Goal: Transaction & Acquisition: Download file/media

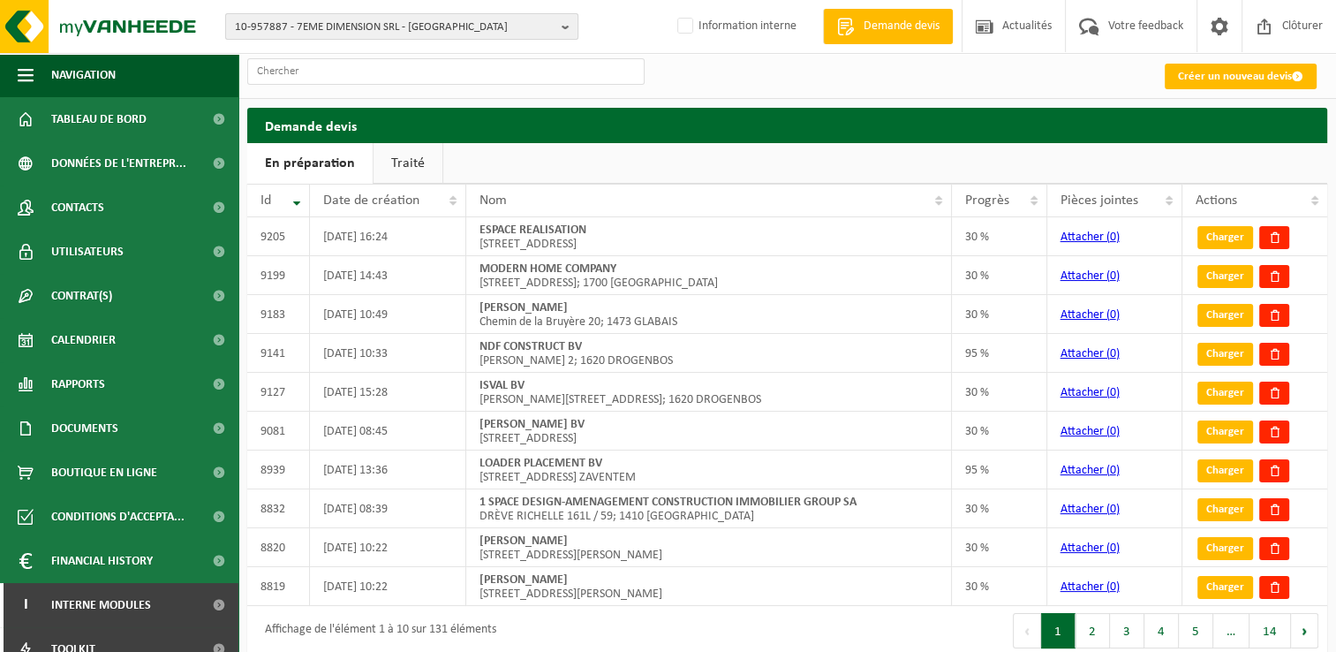
click at [325, 30] on span "10-957887 - 7EME DIMENSION SRL - WATERLOO" at bounding box center [395, 27] width 320 height 26
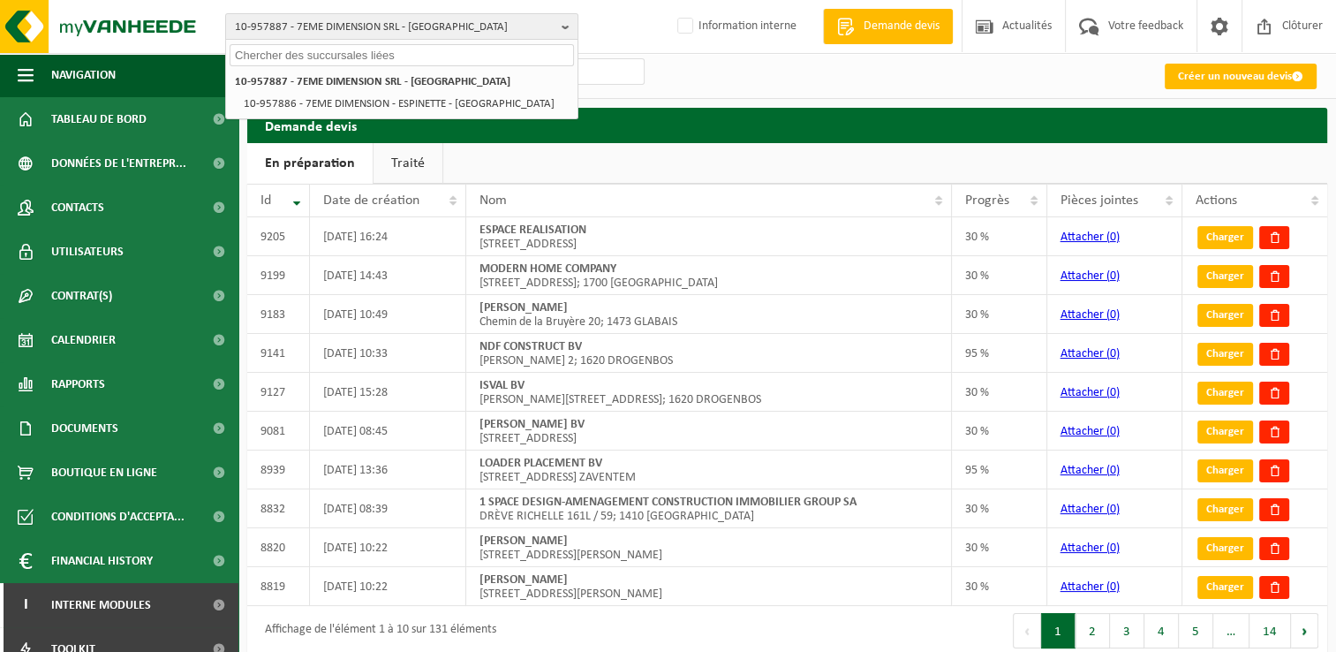
click at [321, 48] on input "text" at bounding box center [402, 55] width 344 height 22
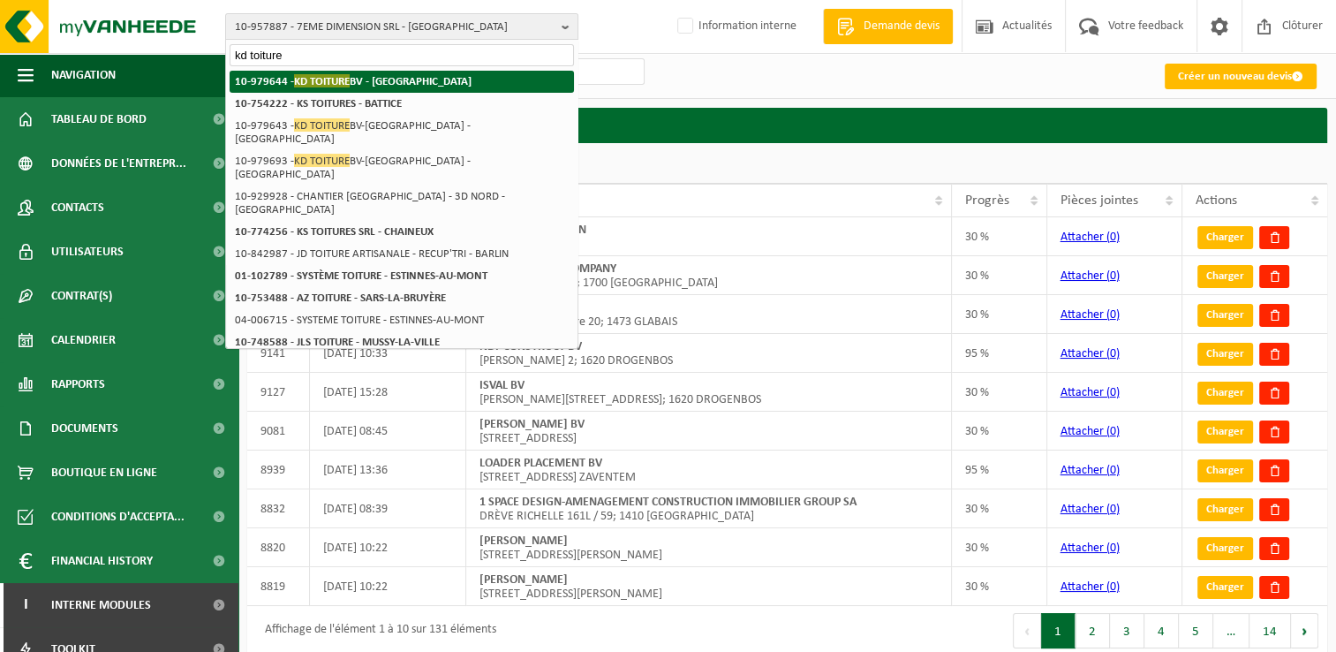
type input "kd toiture"
click at [325, 82] on span "KD TOITURE" at bounding box center [322, 80] width 56 height 13
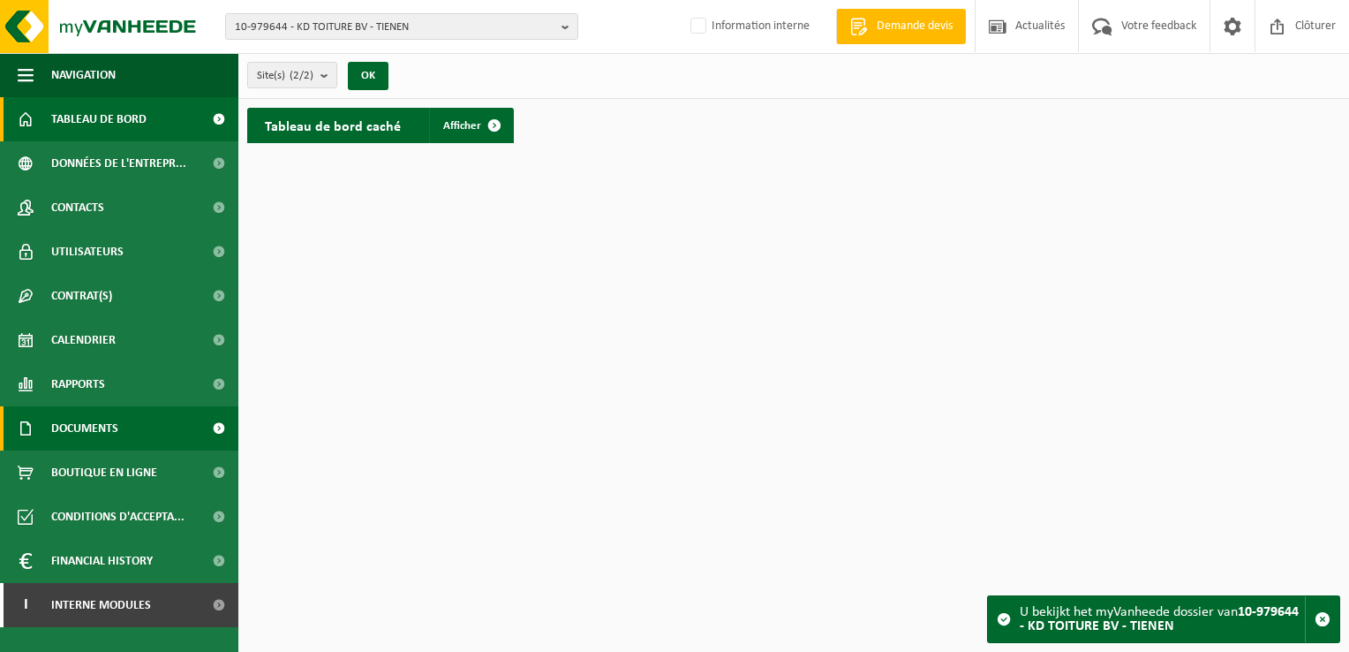
click at [145, 424] on link "Documents" at bounding box center [119, 428] width 238 height 44
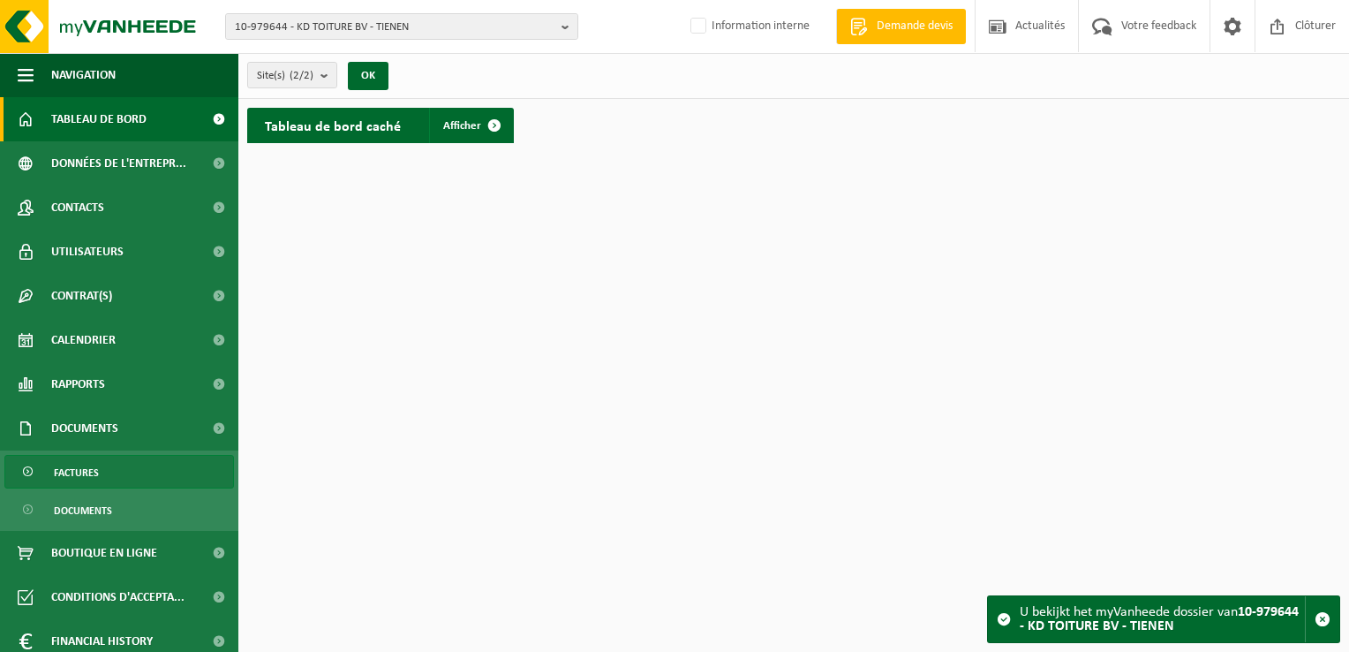
click at [104, 471] on link "Factures" at bounding box center [119, 472] width 230 height 34
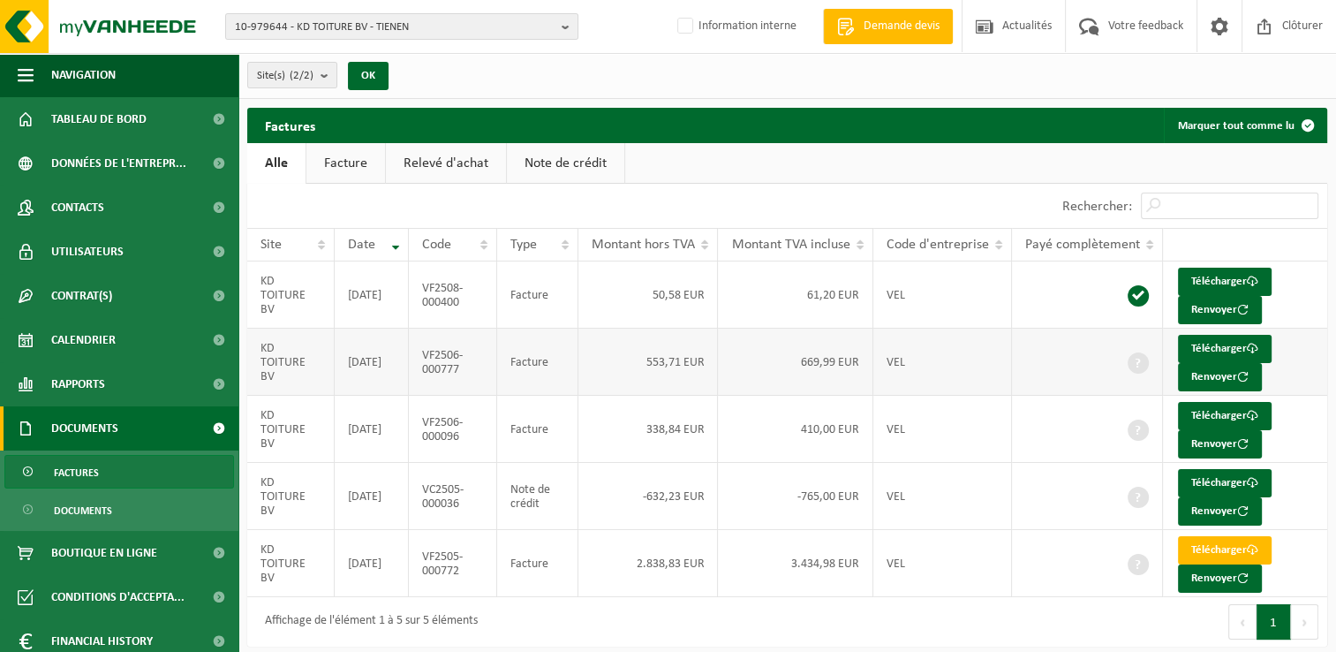
scroll to position [7, 0]
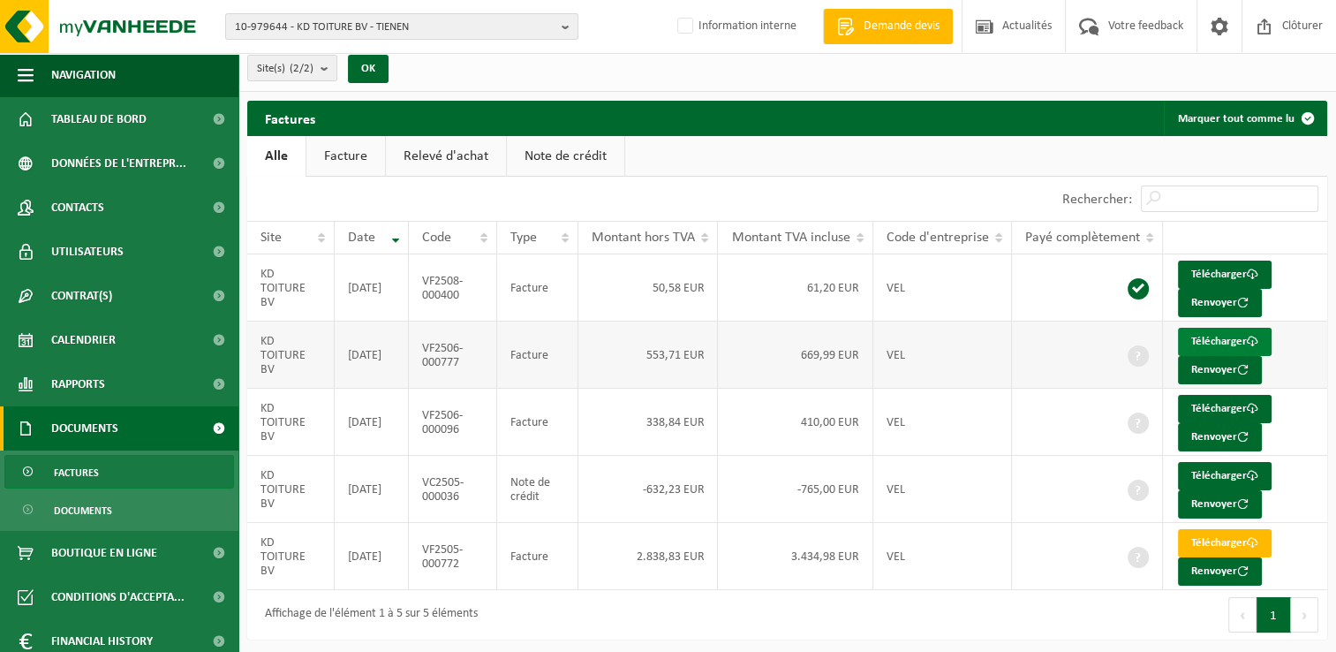
click at [1206, 337] on link "Télécharger" at bounding box center [1225, 342] width 94 height 28
click at [1214, 462] on link "Télécharger" at bounding box center [1225, 476] width 94 height 28
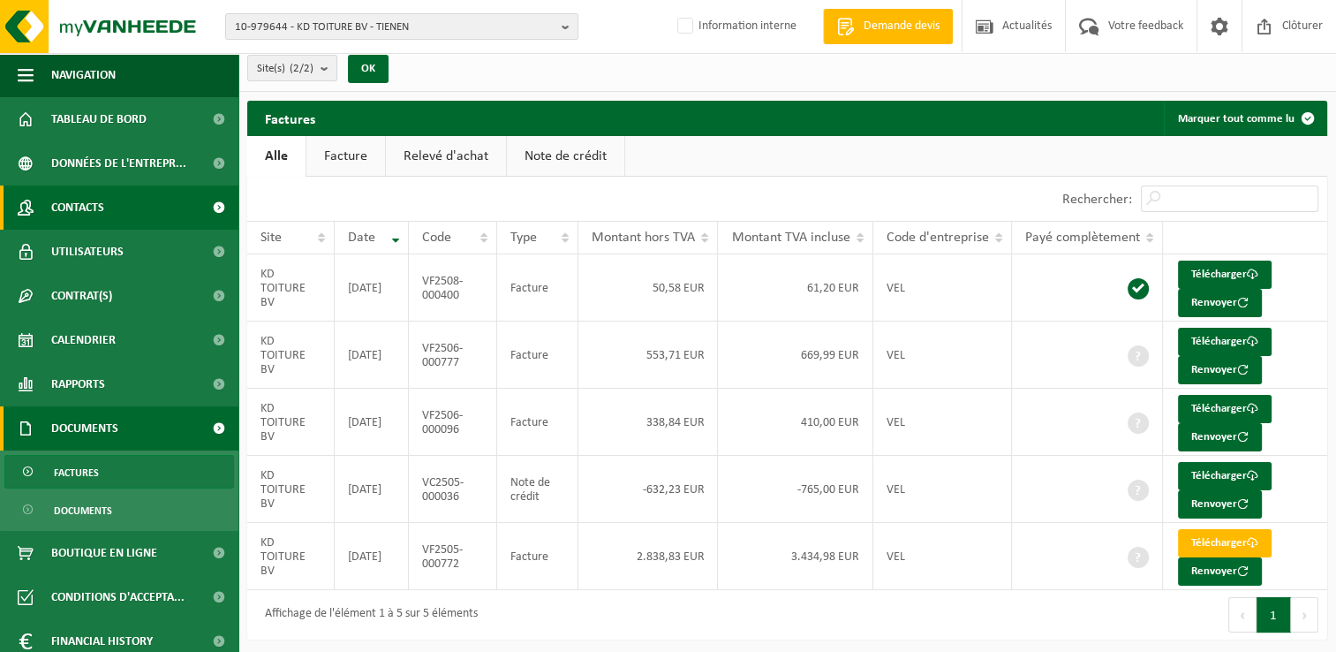
click at [121, 202] on link "Contacts" at bounding box center [119, 207] width 238 height 44
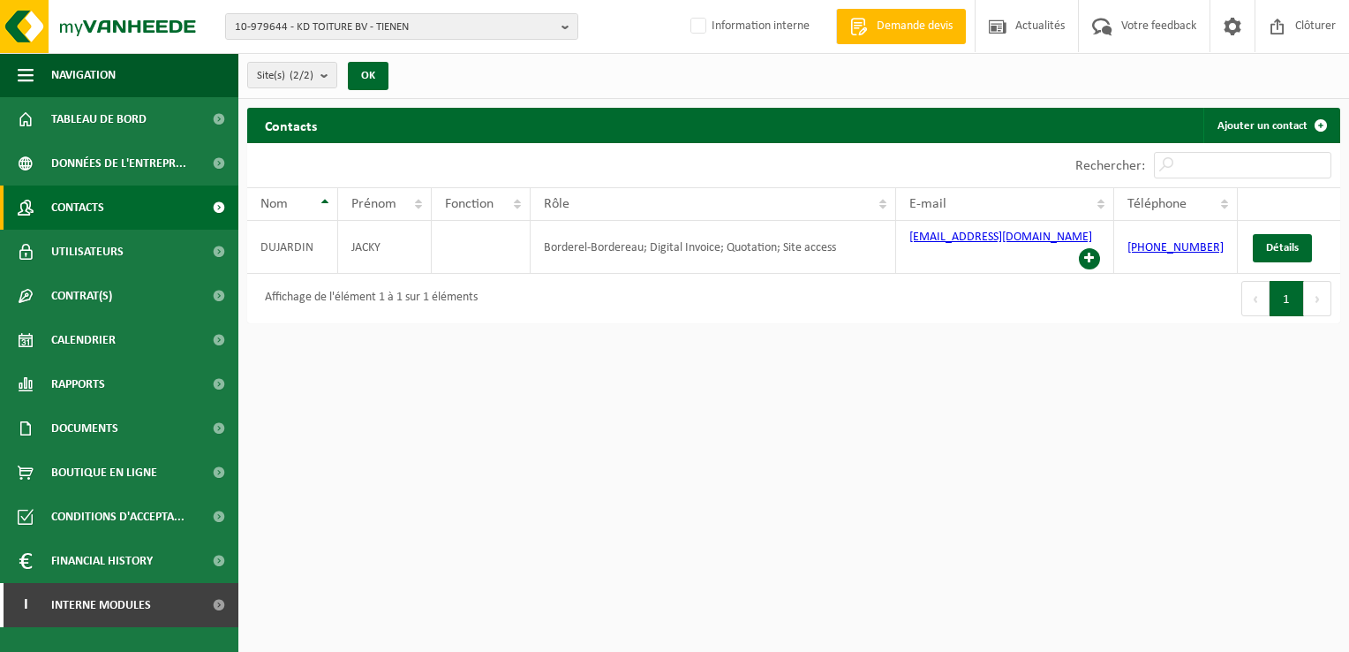
drag, startPoint x: 395, startPoint y: 25, endPoint x: 306, endPoint y: 316, distance: 304.5
click at [306, 316] on html "10-979644 - KD TOITURE BV - TIENEN 10-979644 - KD TOITURE BV - TIENEN 10-979643…" at bounding box center [674, 326] width 1349 height 652
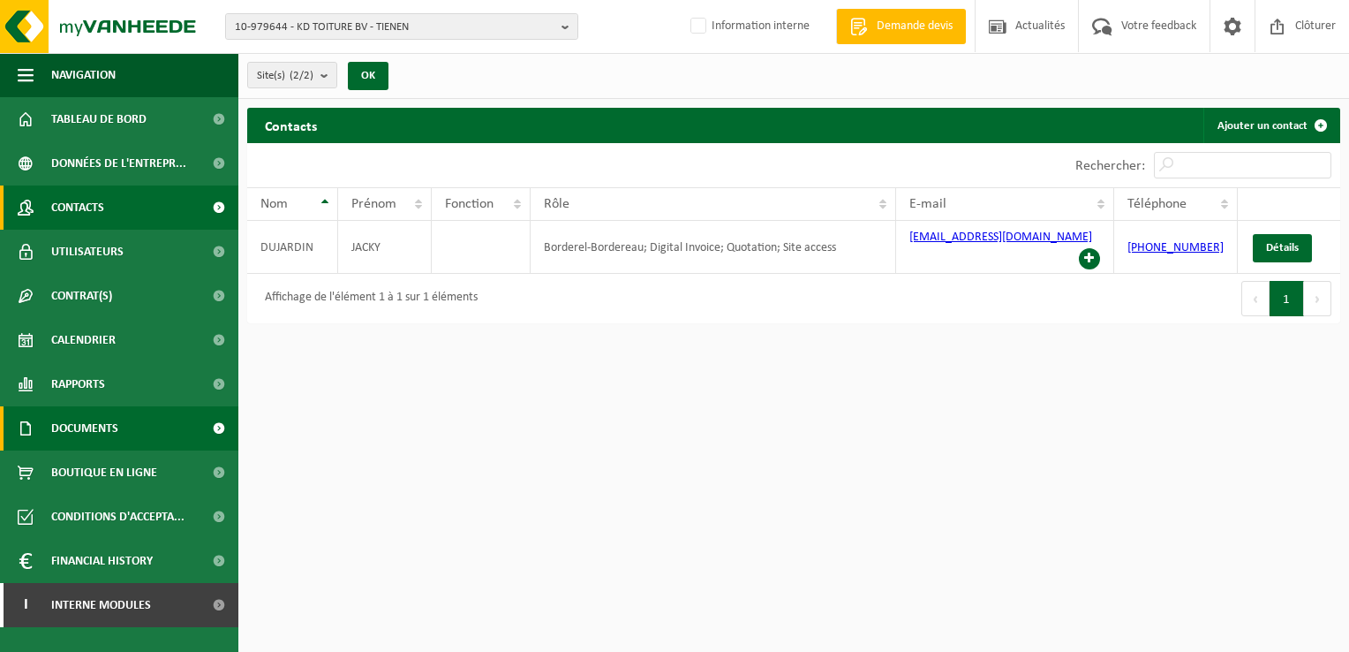
click at [76, 441] on span "Documents" at bounding box center [84, 428] width 67 height 44
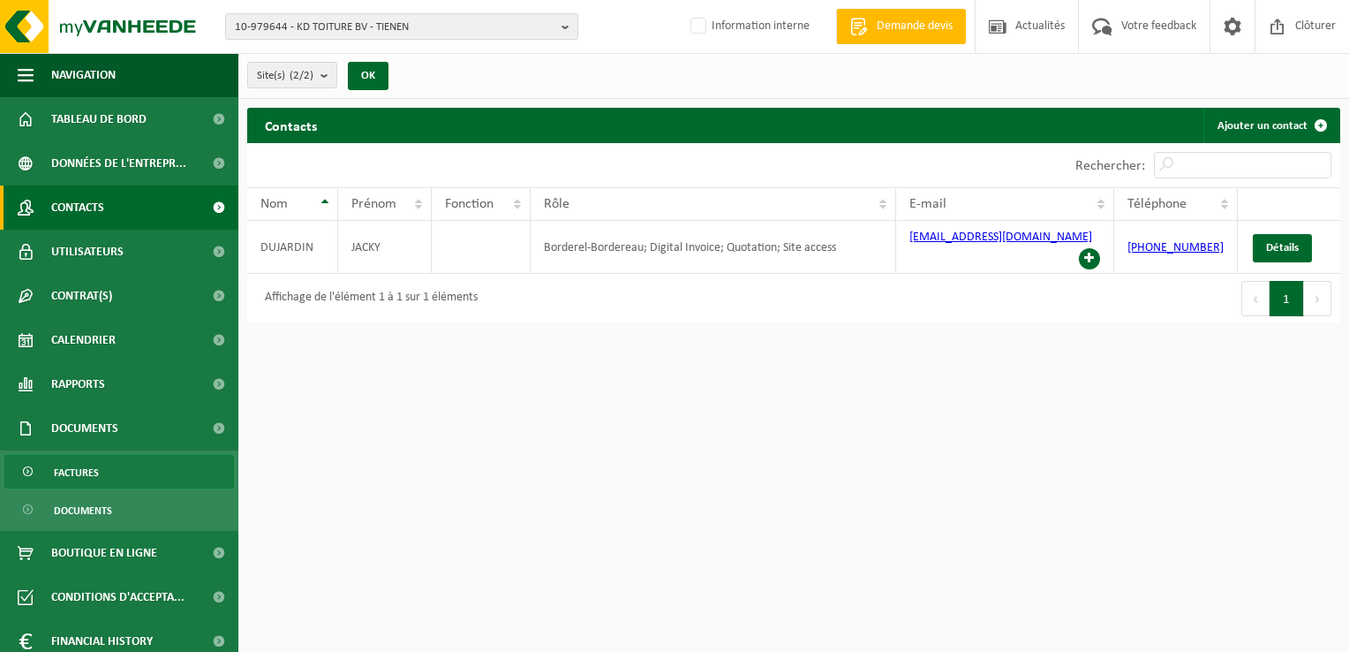
click at [113, 484] on link "Factures" at bounding box center [119, 472] width 230 height 34
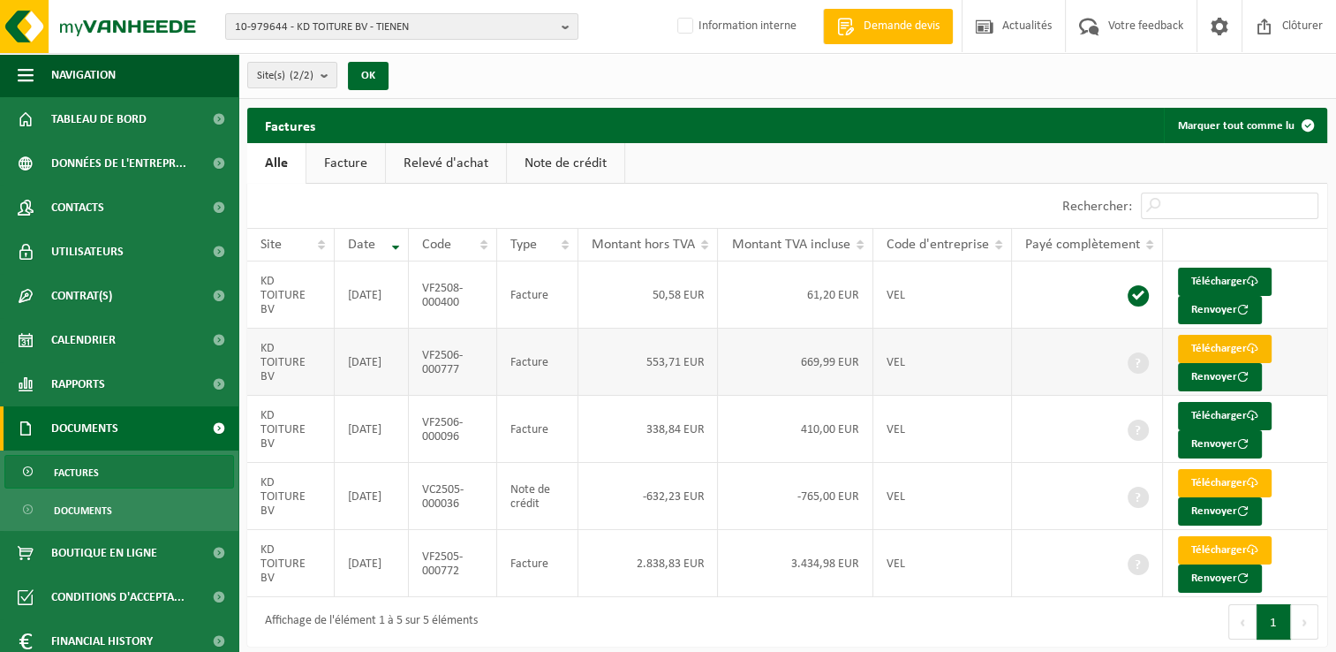
click at [1208, 349] on link "Télécharger" at bounding box center [1225, 349] width 94 height 28
click at [1228, 413] on link "Télécharger" at bounding box center [1225, 416] width 94 height 28
click at [1012, 535] on td at bounding box center [1087, 563] width 151 height 67
click at [1236, 482] on link "Télécharger" at bounding box center [1225, 483] width 94 height 28
click at [1229, 549] on link "Télécharger" at bounding box center [1225, 550] width 94 height 28
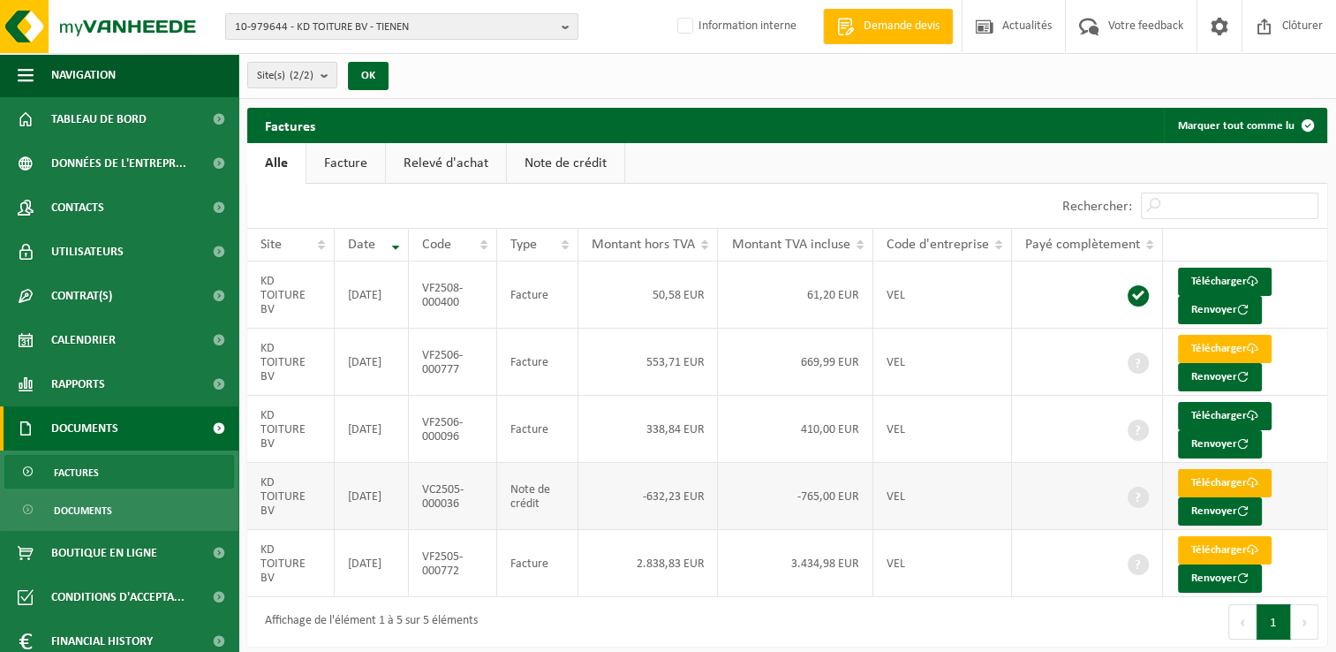
click at [1248, 478] on span at bounding box center [1252, 482] width 11 height 11
click at [1198, 414] on link "Télécharger" at bounding box center [1225, 416] width 94 height 28
click at [716, 65] on div "Site(s) (2/2) Tout sélectionner Tout désélectionner KD TOITURE BV - TIENEN KD T…" at bounding box center [787, 76] width 1098 height 46
click at [399, 25] on span "10-979644 - KD TOITURE BV - TIENEN" at bounding box center [395, 27] width 320 height 26
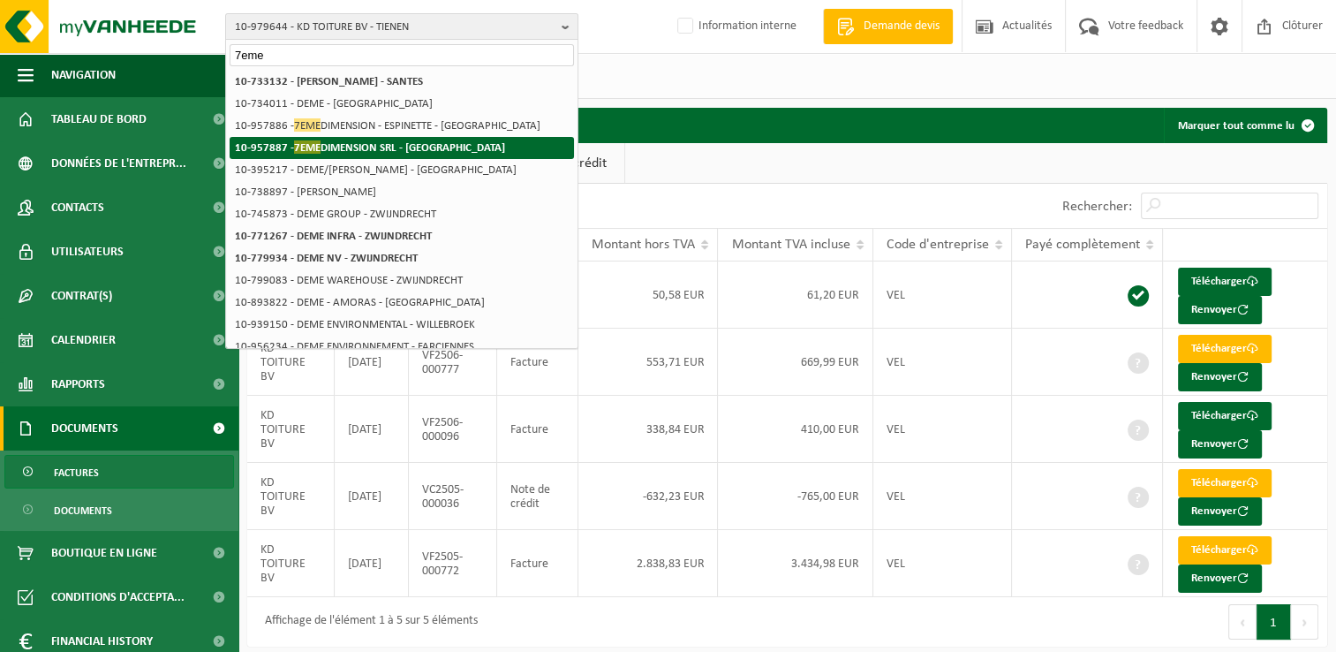
type input "7eme"
click at [367, 142] on strong "10-957887 - 7EME DIMENSION SRL - WATERLOO" at bounding box center [370, 146] width 270 height 13
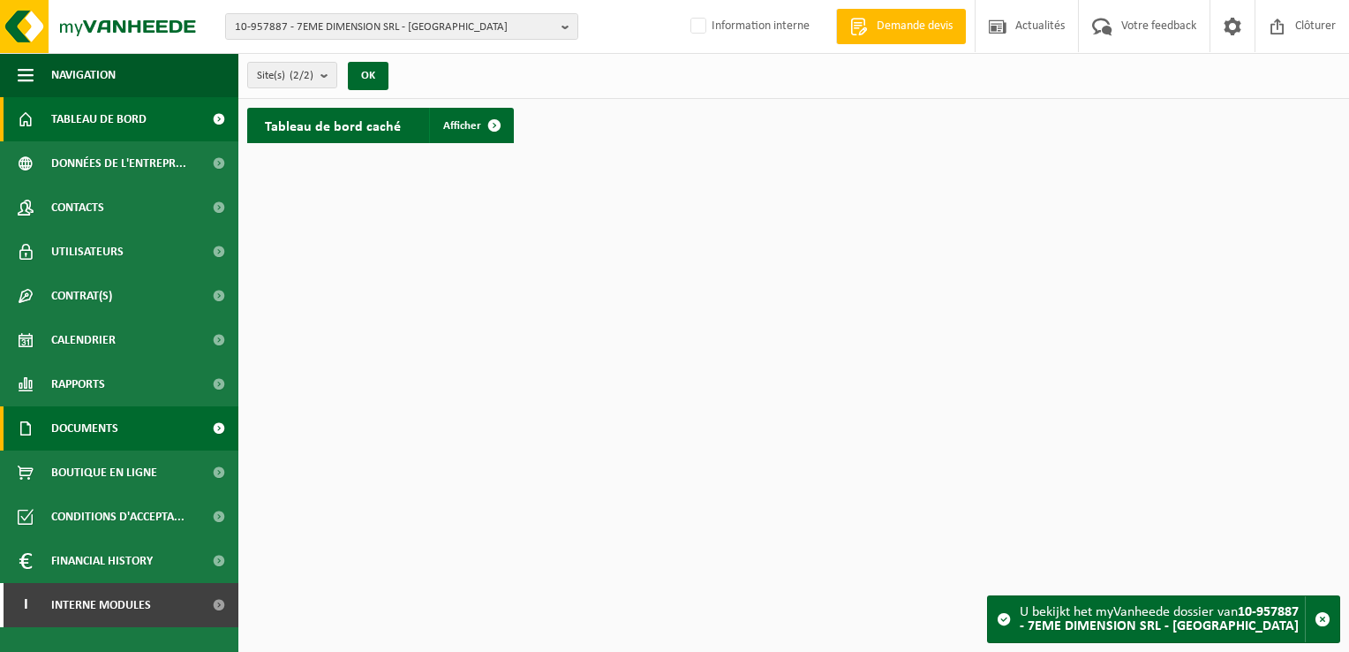
click at [74, 432] on span "Documents" at bounding box center [84, 428] width 67 height 44
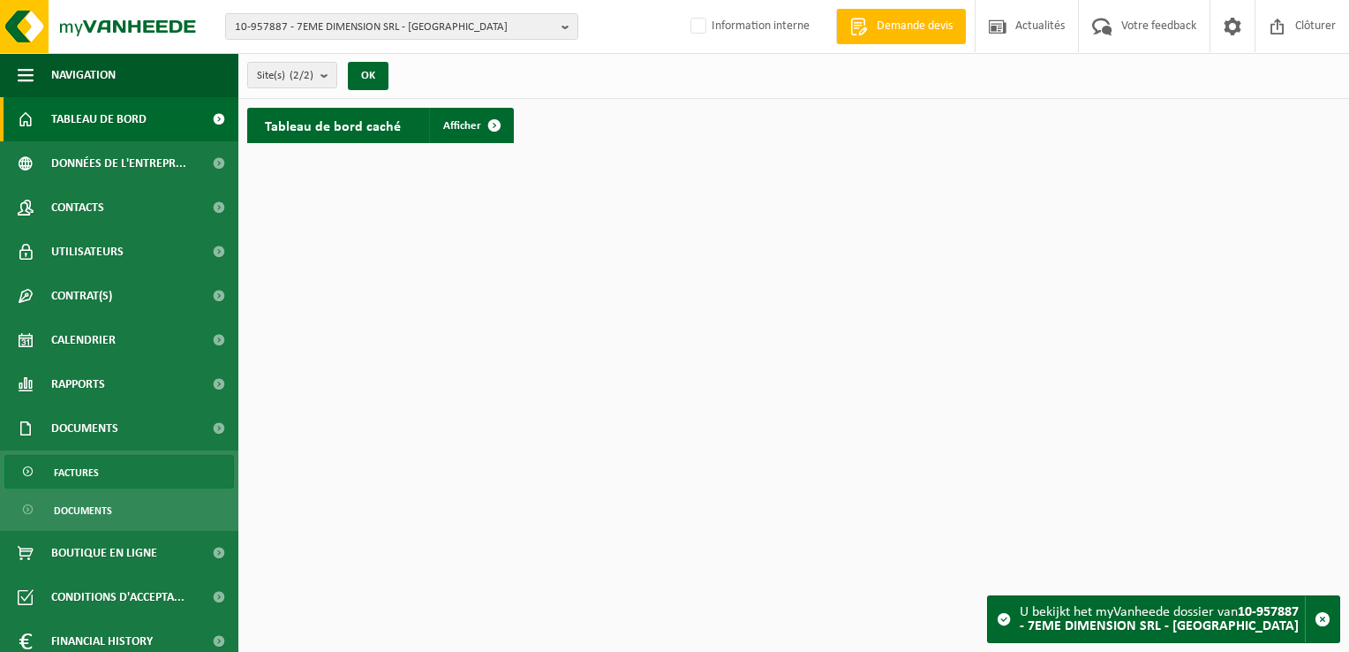
click at [85, 485] on span "Factures" at bounding box center [76, 473] width 45 height 34
